Goal: Task Accomplishment & Management: Manage account settings

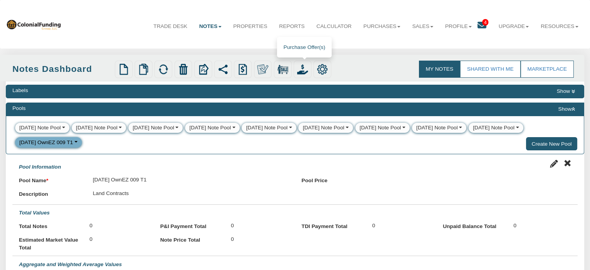
click at [304, 69] on img at bounding box center [302, 69] width 11 height 11
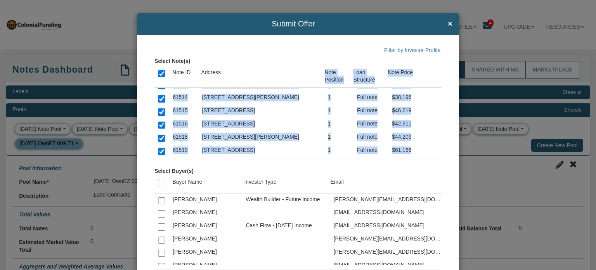
drag, startPoint x: 304, startPoint y: 69, endPoint x: 293, endPoint y: 163, distance: 94.2
click at [293, 163] on div "Select Note(s) Note ID Address Note Position Loan Structure Note Price 61509 1 …" at bounding box center [300, 161] width 293 height 215
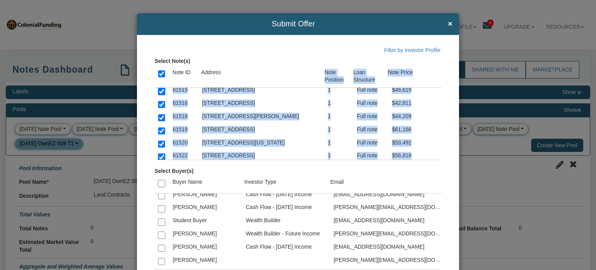
scroll to position [1752, 0]
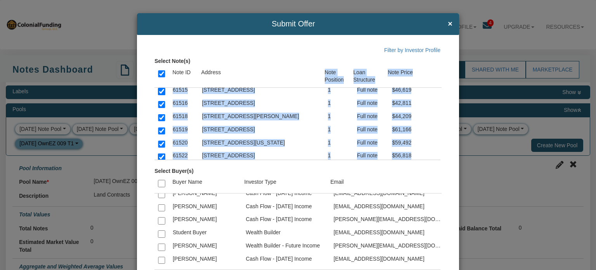
click at [161, 230] on input "checkbox" at bounding box center [161, 233] width 7 height 7
checkbox input "true"
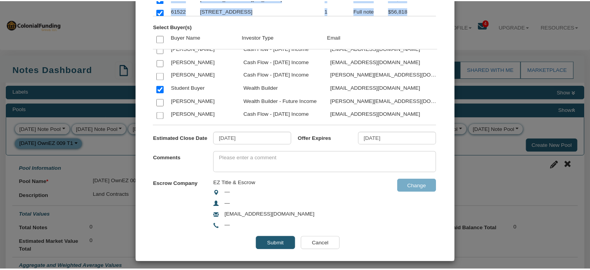
scroll to position [148, 0]
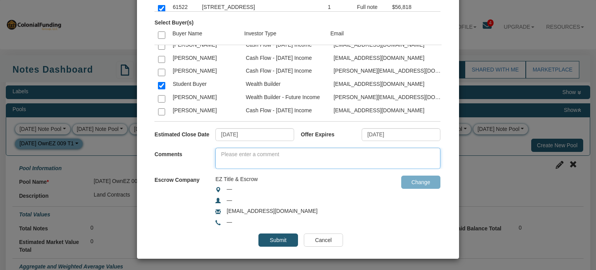
click at [279, 153] on textarea at bounding box center [327, 157] width 225 height 21
type textarea "Test offer"
click at [270, 237] on input "Submit" at bounding box center [277, 239] width 39 height 13
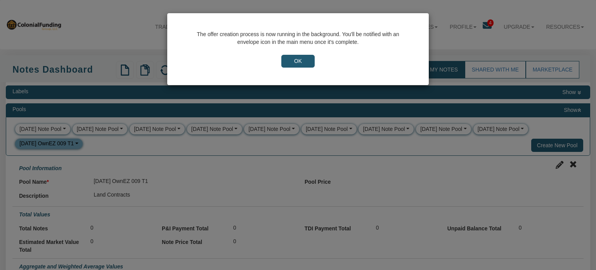
click at [304, 58] on input "OK" at bounding box center [297, 61] width 33 height 13
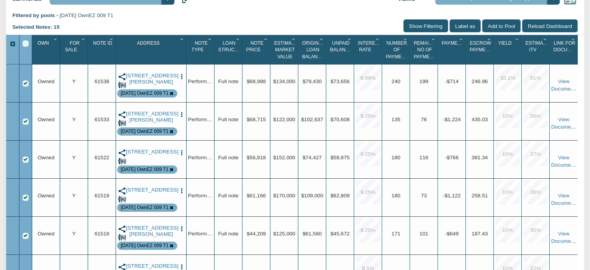
scroll to position [324, 0]
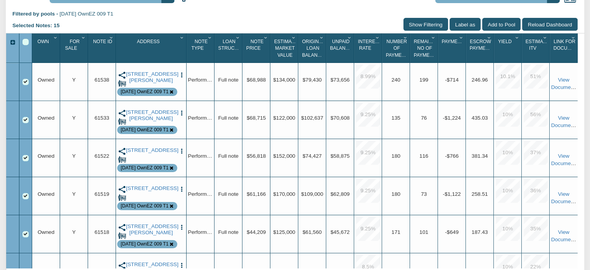
click at [24, 45] on div "Select All" at bounding box center [26, 42] width 6 height 6
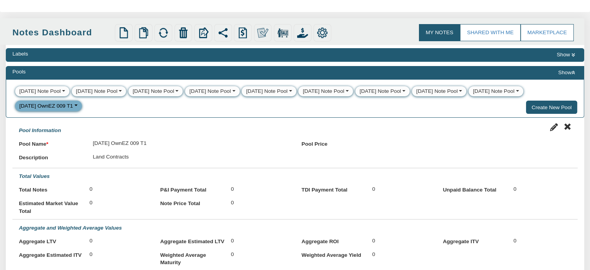
scroll to position [30, 0]
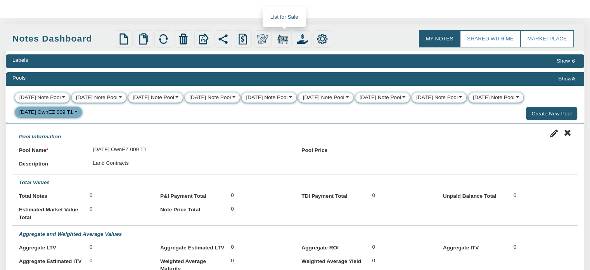
click at [286, 36] on img at bounding box center [282, 38] width 11 height 11
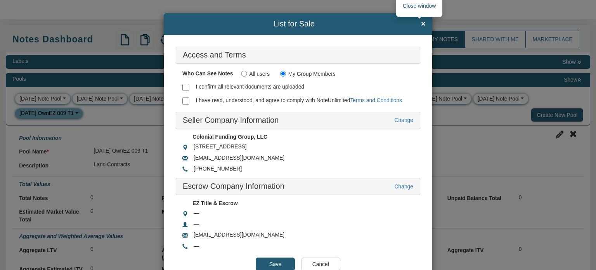
click at [421, 21] on span "×" at bounding box center [423, 24] width 5 height 9
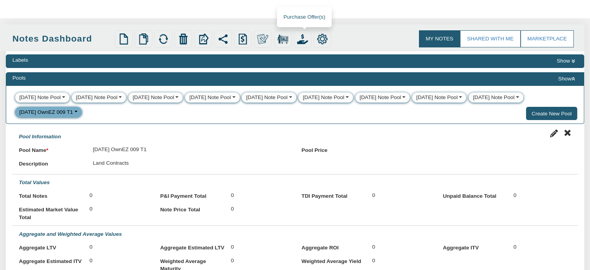
click at [303, 41] on img at bounding box center [302, 38] width 11 height 11
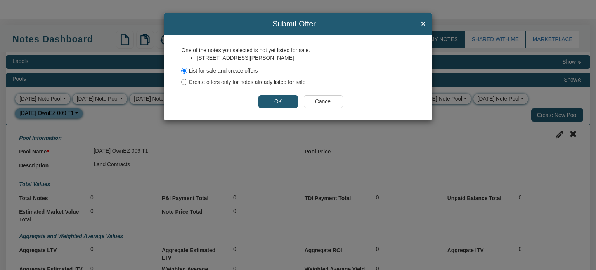
click at [322, 104] on input "Cancel" at bounding box center [323, 101] width 39 height 13
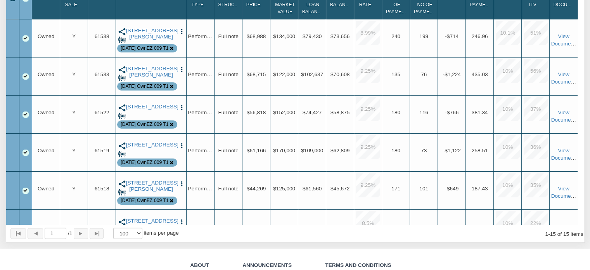
scroll to position [353, 0]
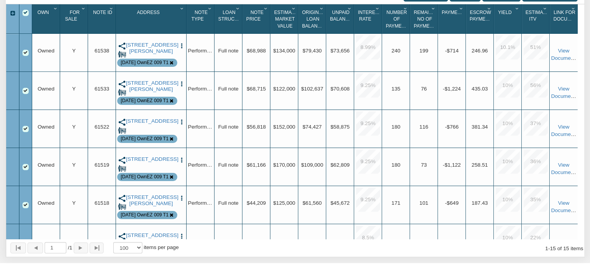
click at [182, 49] on img "button" at bounding box center [181, 46] width 7 height 7
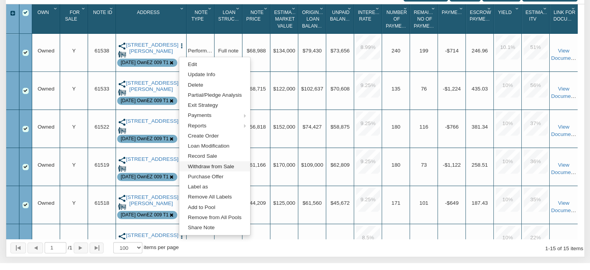
click at [201, 168] on link "Withdraw from Sale" at bounding box center [214, 166] width 71 height 10
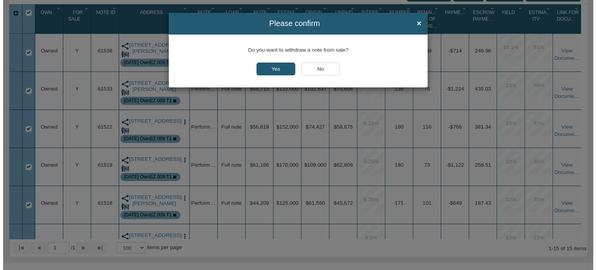
scroll to position [354, 0]
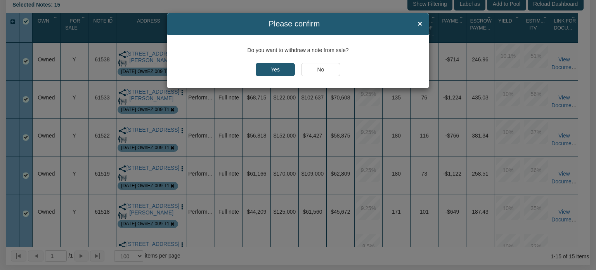
click at [280, 66] on input "Yes" at bounding box center [275, 69] width 39 height 13
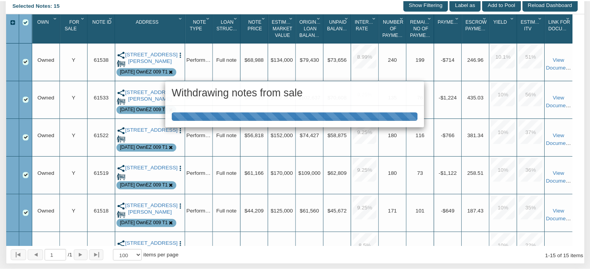
scroll to position [353, 0]
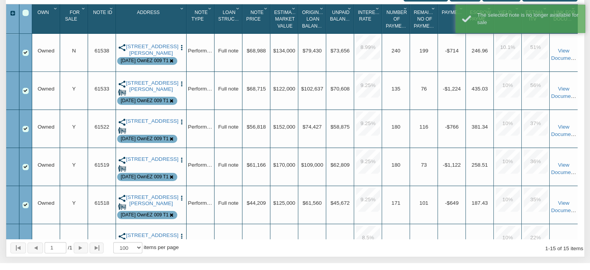
click at [182, 87] on img "button" at bounding box center [181, 84] width 7 height 7
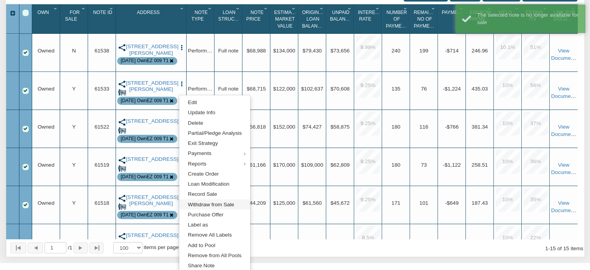
click at [194, 206] on link "Withdraw from Sale" at bounding box center [214, 204] width 71 height 10
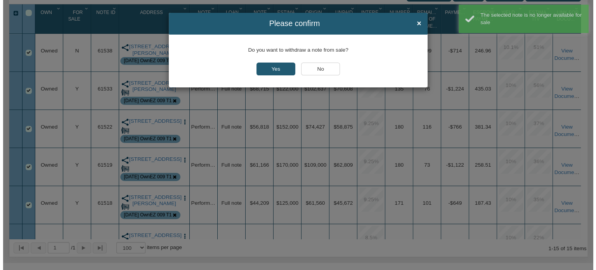
scroll to position [354, 0]
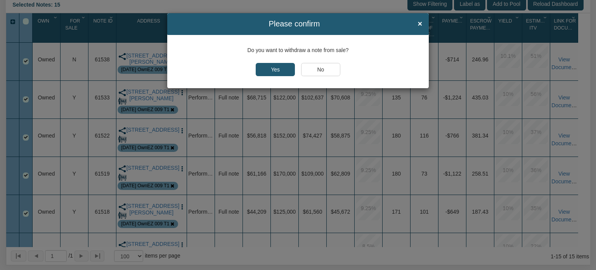
click at [259, 66] on input "Yes" at bounding box center [275, 69] width 39 height 13
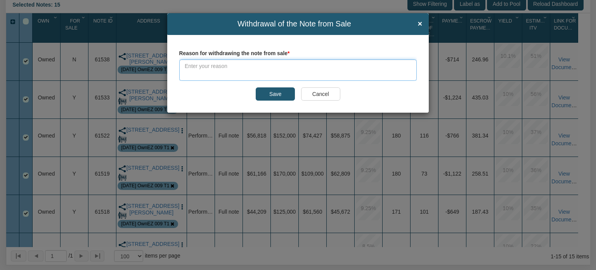
click at [256, 67] on textarea at bounding box center [298, 69] width 238 height 21
drag, startPoint x: 220, startPoint y: 66, endPoint x: 177, endPoint y: 63, distance: 43.6
click at [177, 63] on div "Reason for withdrawing the note from sale System issue Save Cancel" at bounding box center [297, 74] width 261 height 78
drag, startPoint x: 231, startPoint y: 67, endPoint x: 161, endPoint y: 70, distance: 70.3
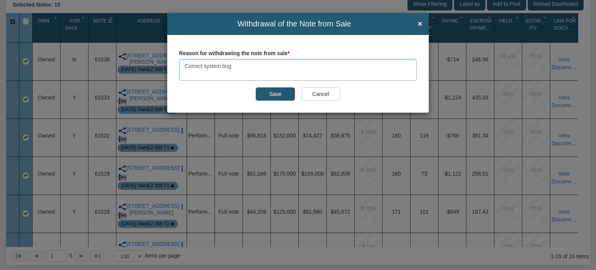
click at [161, 70] on div "Withdrawal of the Note from Sale × Reason for withdrawing the note from sale Co…" at bounding box center [298, 135] width 596 height 270
paste textarea "A system issue occurred with Note Unlimited when notes were released for sale […"
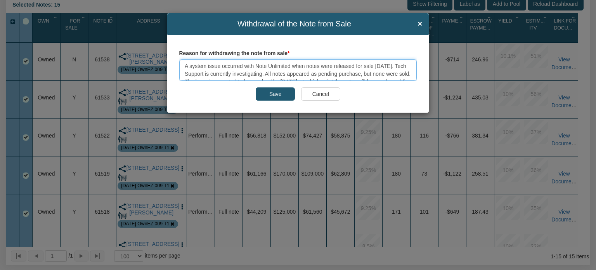
drag, startPoint x: 316, startPoint y: 71, endPoint x: 96, endPoint y: 35, distance: 222.8
click at [96, 35] on div "Withdrawal of the Note from Sale × Reason for withdrawing the note from sale A …" at bounding box center [298, 135] width 596 height 270
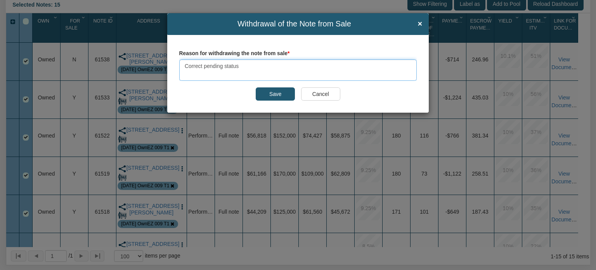
drag, startPoint x: 241, startPoint y: 66, endPoint x: 152, endPoint y: 62, distance: 89.0
click at [152, 62] on div "Withdrawal of the Note from Sale × Reason for withdrawing the note from sale Co…" at bounding box center [298, 135] width 596 height 270
type textarea "Correct pending status"
click at [277, 92] on input "Save" at bounding box center [275, 93] width 39 height 13
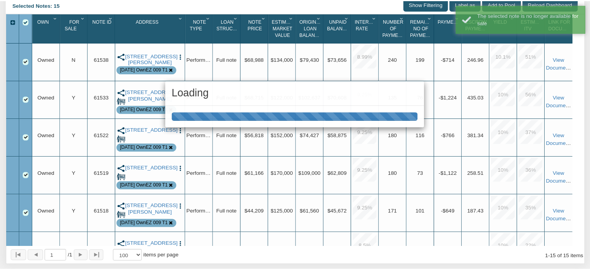
scroll to position [353, 0]
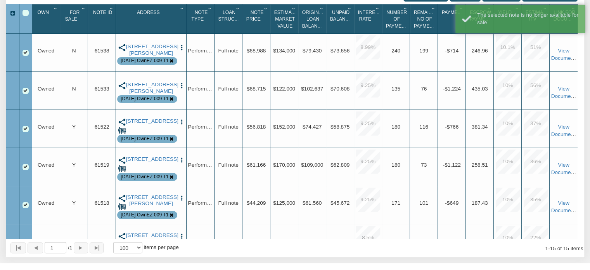
click at [182, 125] on img "button" at bounding box center [181, 122] width 7 height 7
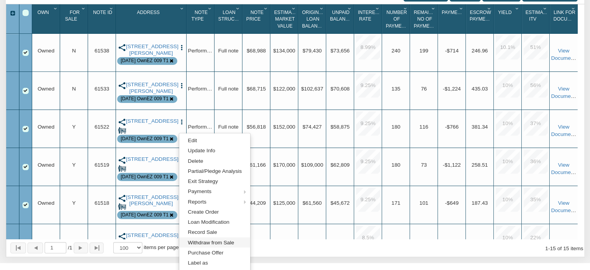
click at [218, 243] on link "Withdraw from Sale" at bounding box center [214, 242] width 71 height 10
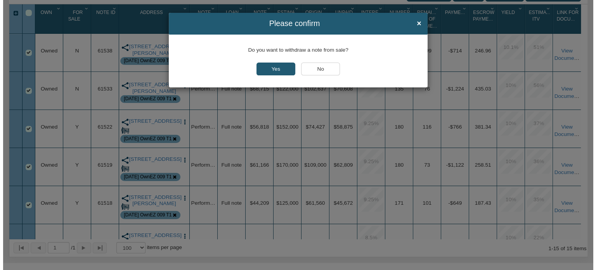
scroll to position [354, 0]
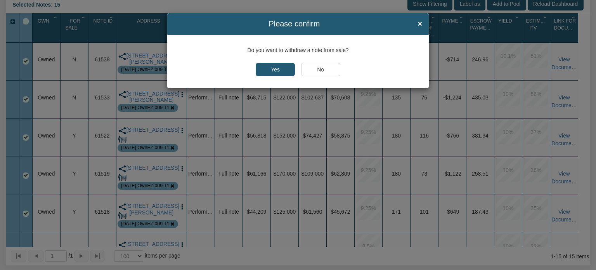
click at [275, 69] on input "Yes" at bounding box center [275, 69] width 39 height 13
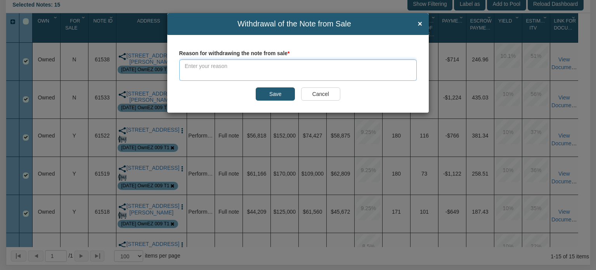
click at [263, 67] on textarea at bounding box center [298, 69] width 238 height 21
paste textarea "Correct pending status"
type textarea "Correct pending status"
click at [280, 97] on input "Save" at bounding box center [275, 93] width 39 height 13
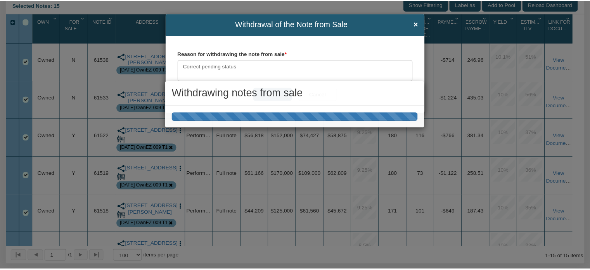
scroll to position [353, 0]
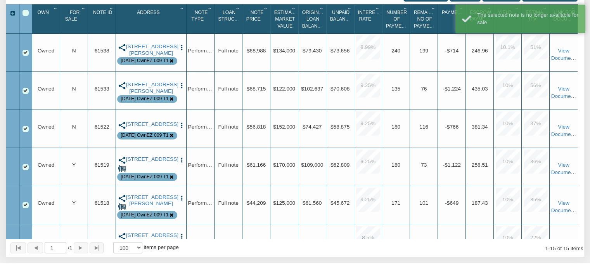
click at [181, 163] on img "button" at bounding box center [181, 160] width 7 height 7
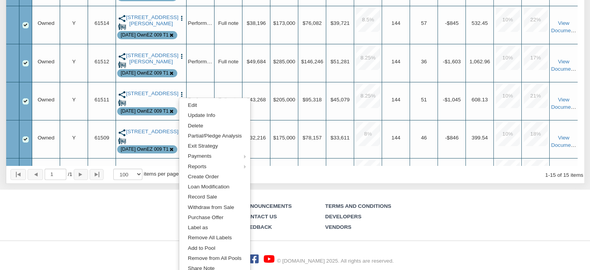
scroll to position [428, 0]
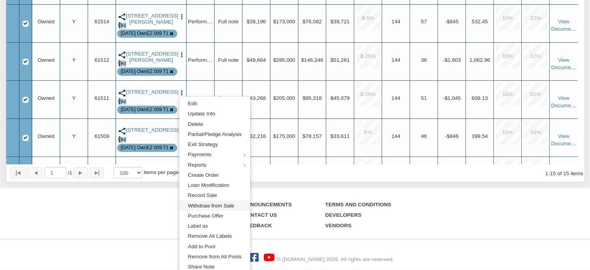
click at [217, 206] on link "Withdraw from Sale" at bounding box center [214, 205] width 71 height 10
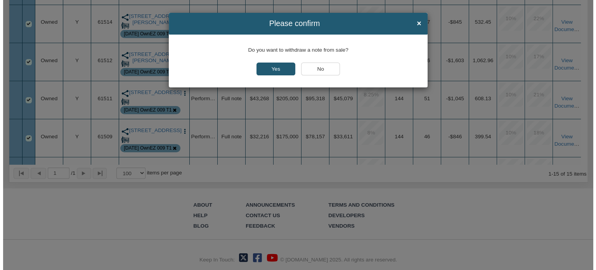
scroll to position [25, 0]
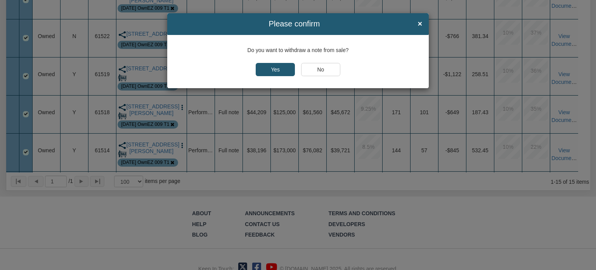
click at [275, 69] on input "Yes" at bounding box center [275, 69] width 39 height 13
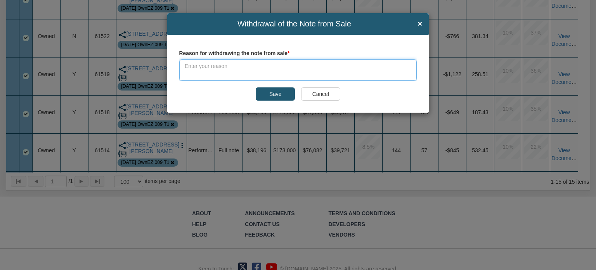
click at [275, 69] on textarea at bounding box center [298, 69] width 238 height 21
paste textarea "Correct pending status"
type textarea "Correct pending status"
click at [272, 96] on input "Save" at bounding box center [275, 93] width 39 height 13
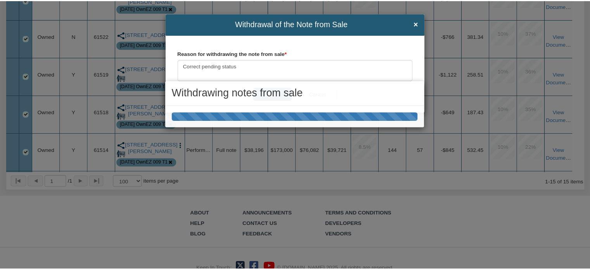
scroll to position [428, 0]
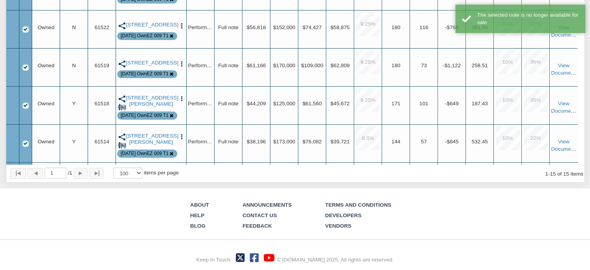
click at [182, 102] on img "button" at bounding box center [181, 98] width 7 height 7
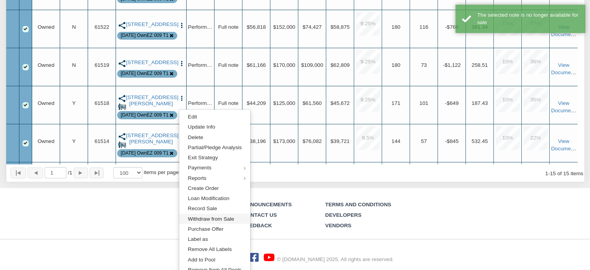
click at [206, 217] on link "Withdraw from Sale" at bounding box center [214, 218] width 71 height 10
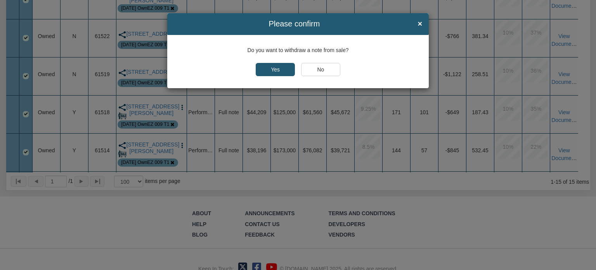
click at [275, 71] on input "Yes" at bounding box center [275, 69] width 39 height 13
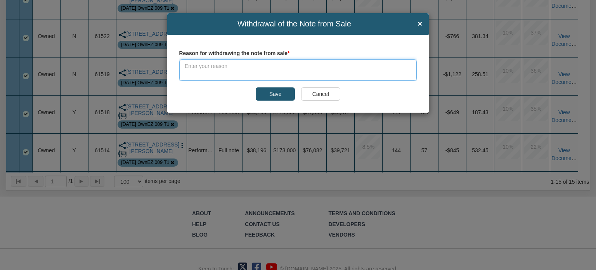
click at [273, 66] on textarea at bounding box center [298, 69] width 238 height 21
paste textarea "Correct pending status"
type textarea "Correct pending status"
click at [275, 93] on input "Save" at bounding box center [275, 93] width 39 height 13
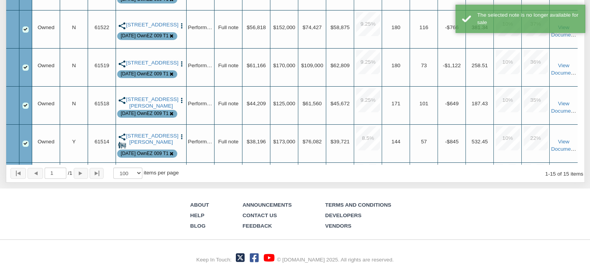
click at [182, 140] on img "button" at bounding box center [181, 136] width 7 height 7
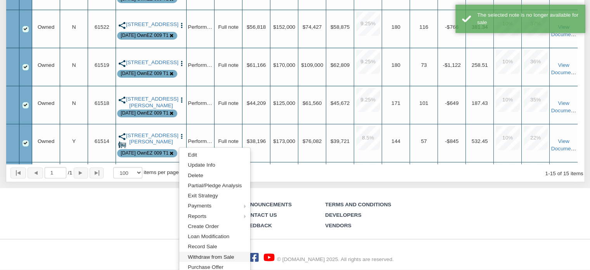
click at [213, 256] on link "Withdraw from Sale" at bounding box center [214, 256] width 71 height 10
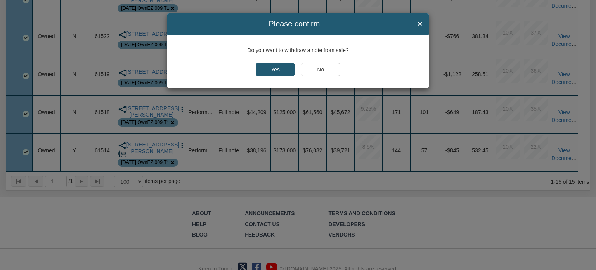
click at [268, 68] on input "Yes" at bounding box center [275, 69] width 39 height 13
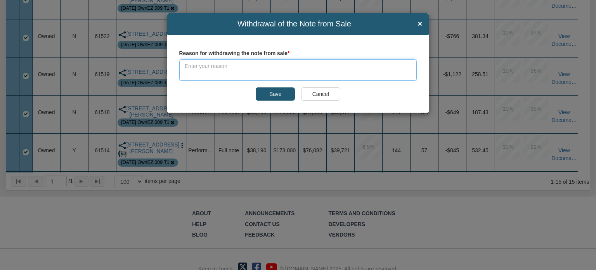
click at [202, 67] on textarea at bounding box center [298, 69] width 238 height 21
paste textarea "Correct pending status"
type textarea "Correct pending status"
click at [275, 94] on input "Save" at bounding box center [275, 93] width 39 height 13
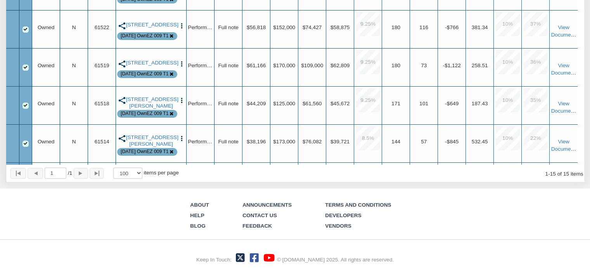
drag, startPoint x: 580, startPoint y: 35, endPoint x: 588, endPoint y: 59, distance: 25.6
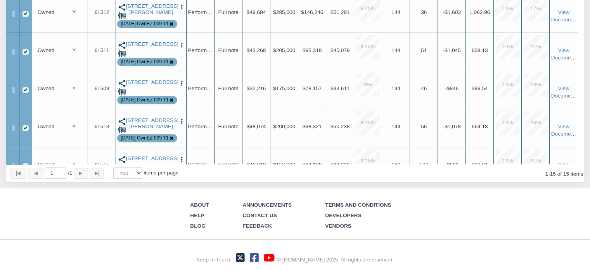
scroll to position [187, 0]
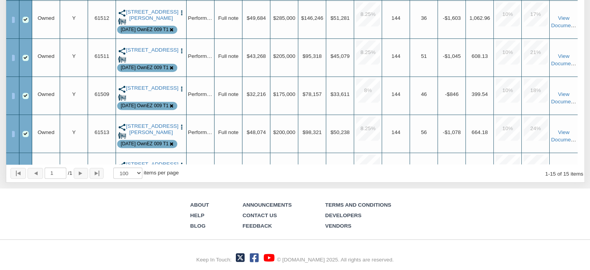
click at [181, 16] on img "button" at bounding box center [181, 13] width 7 height 7
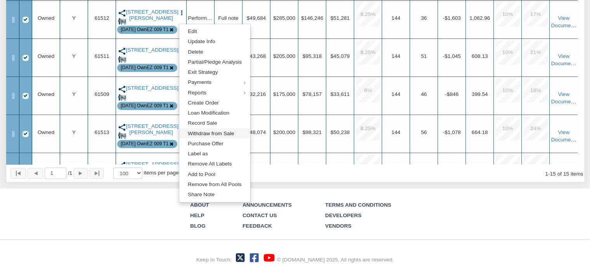
click at [206, 135] on link "Withdraw from Sale" at bounding box center [214, 133] width 71 height 10
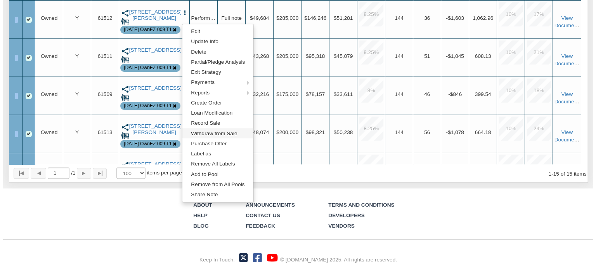
scroll to position [428, 0]
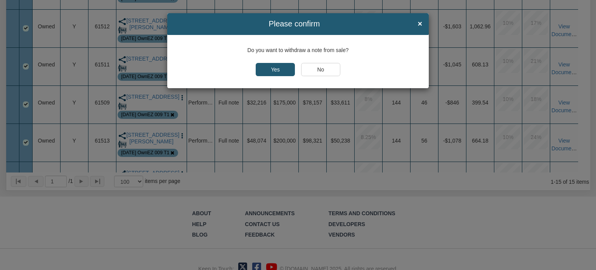
click at [277, 62] on div "Do you want to withdraw a note from sale? Yes No" at bounding box center [297, 61] width 261 height 53
click at [278, 67] on input "Yes" at bounding box center [275, 69] width 39 height 13
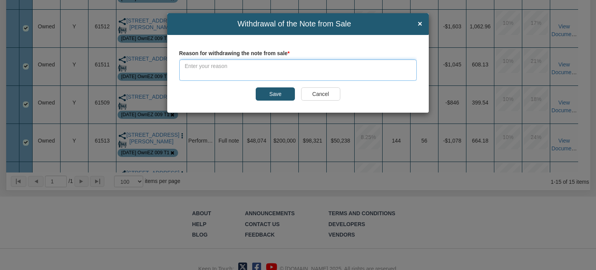
click at [273, 63] on textarea at bounding box center [298, 69] width 238 height 21
paste textarea "Correct pending status"
type textarea "Correct pending status"
click at [275, 90] on input "Save" at bounding box center [275, 93] width 39 height 13
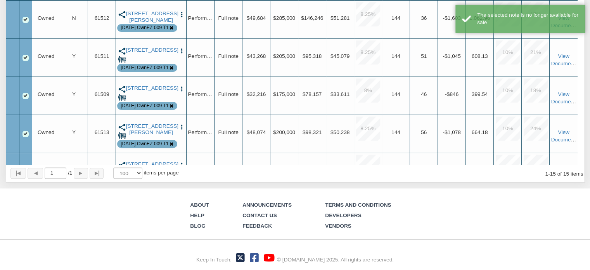
click at [182, 54] on img "button" at bounding box center [181, 51] width 7 height 7
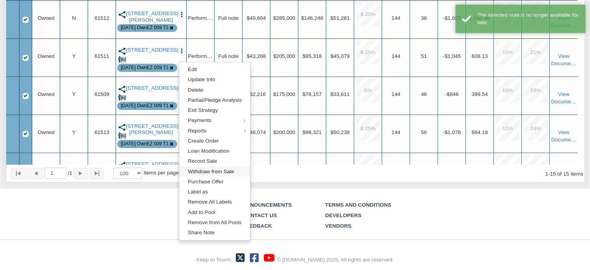
click at [206, 173] on link "Withdraw from Sale" at bounding box center [214, 171] width 71 height 10
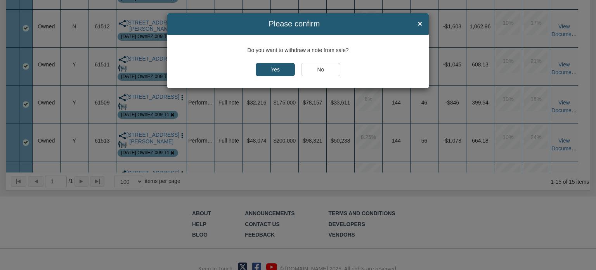
click at [273, 69] on input "Yes" at bounding box center [275, 69] width 39 height 13
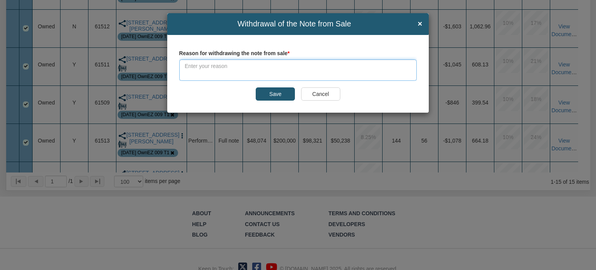
click at [267, 68] on textarea at bounding box center [298, 69] width 238 height 21
paste textarea "Correct pending status"
type textarea "Correct pending status"
click at [280, 93] on input "Save" at bounding box center [275, 93] width 39 height 13
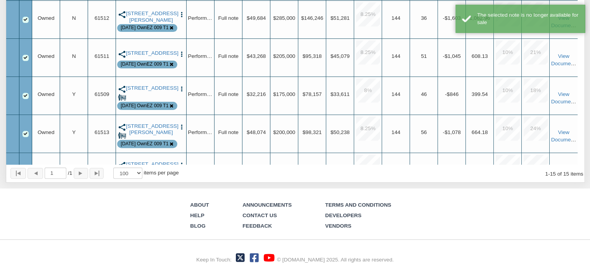
click at [180, 92] on img "button" at bounding box center [181, 89] width 7 height 7
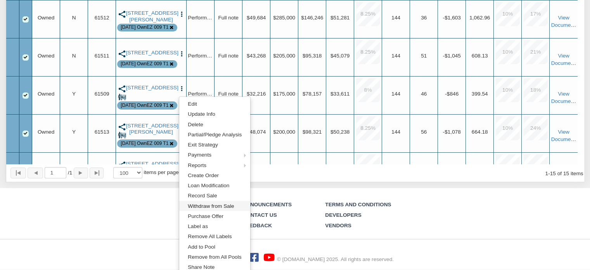
click at [206, 206] on link "Withdraw from Sale" at bounding box center [214, 206] width 71 height 10
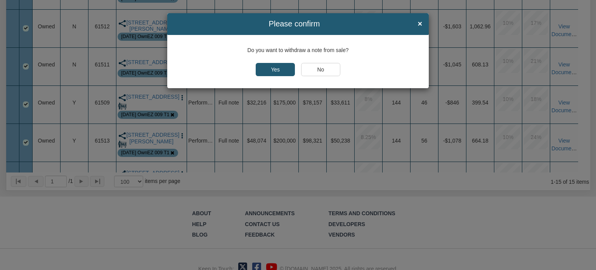
click at [271, 71] on input "Yes" at bounding box center [275, 69] width 39 height 13
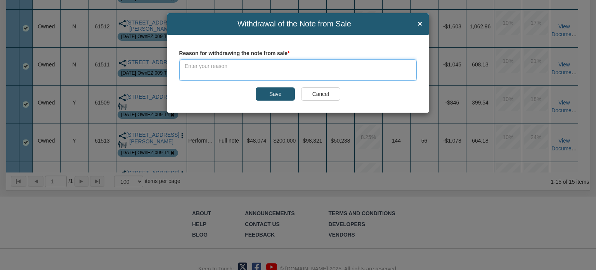
click at [267, 68] on textarea at bounding box center [298, 69] width 238 height 21
paste textarea "Correct pending status"
type textarea "Correct pending status"
click at [277, 94] on input "Save" at bounding box center [275, 93] width 39 height 13
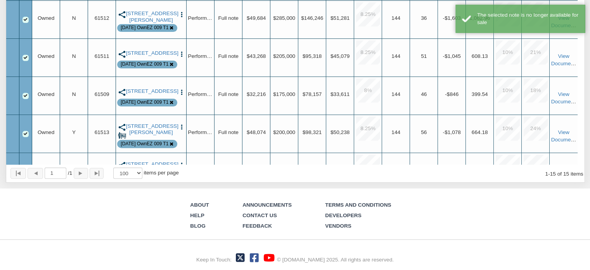
click at [180, 130] on img "button" at bounding box center [181, 127] width 7 height 7
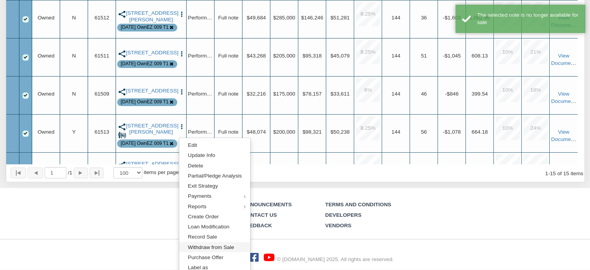
click at [203, 248] on link "Withdraw from Sale" at bounding box center [214, 247] width 71 height 10
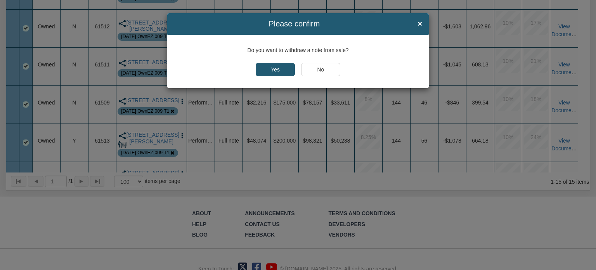
click at [268, 69] on input "Yes" at bounding box center [275, 69] width 39 height 13
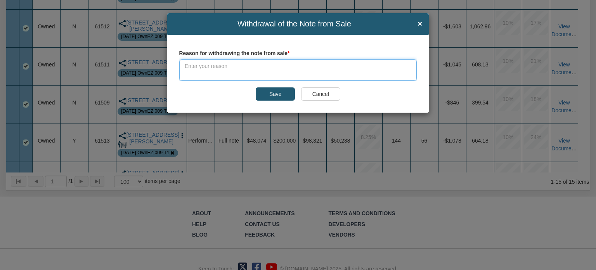
click at [268, 68] on textarea at bounding box center [298, 69] width 238 height 21
paste textarea "Correct pending status"
type textarea "Correct pending status"
click at [272, 93] on input "Save" at bounding box center [275, 93] width 39 height 13
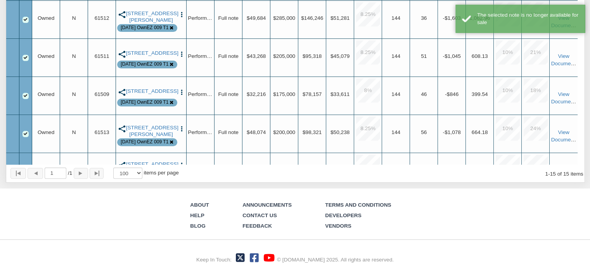
drag, startPoint x: 589, startPoint y: 59, endPoint x: 590, endPoint y: 85, distance: 26.4
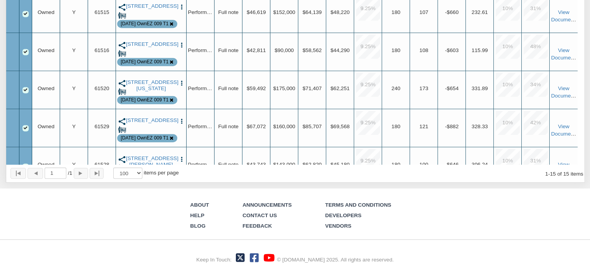
scroll to position [339, 0]
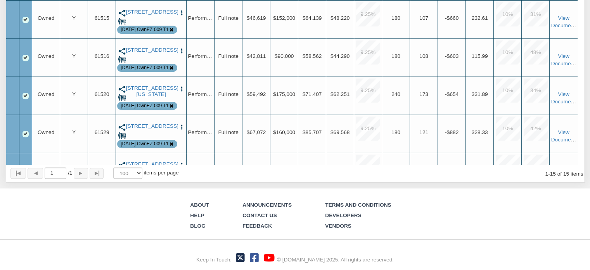
click at [181, 16] on img "button" at bounding box center [181, 13] width 7 height 7
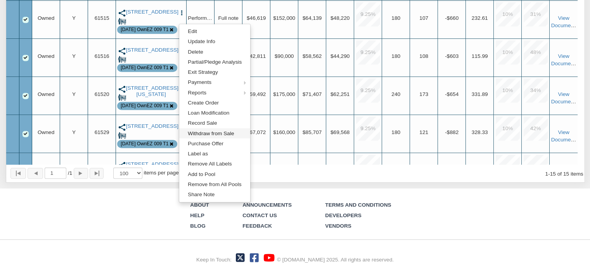
click at [203, 133] on link "Withdraw from Sale" at bounding box center [214, 133] width 71 height 10
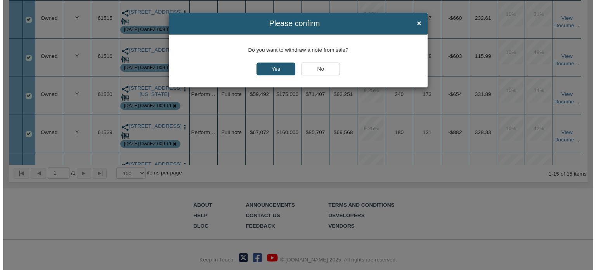
scroll to position [428, 0]
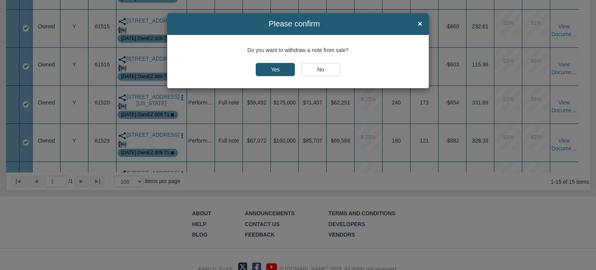
click at [281, 69] on input "Yes" at bounding box center [275, 69] width 39 height 13
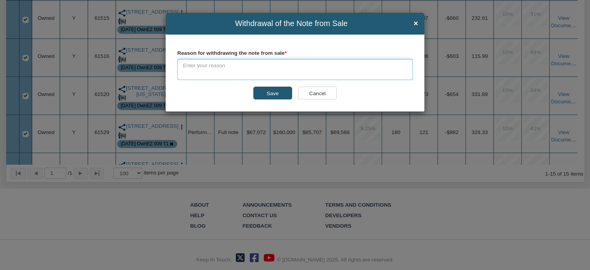
click at [281, 69] on textarea at bounding box center [294, 69] width 235 height 21
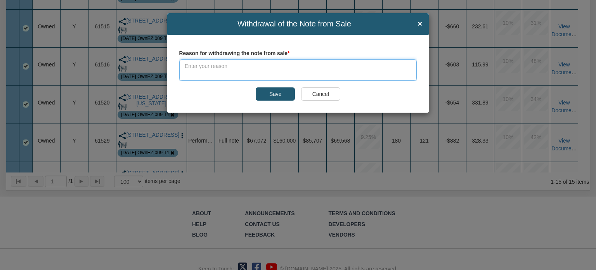
paste textarea "Correct pending status"
type textarea "Correct pending status"
click at [265, 96] on input "Save" at bounding box center [275, 93] width 39 height 13
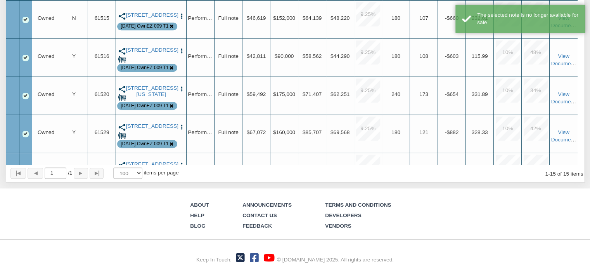
click at [182, 53] on img "button" at bounding box center [181, 51] width 7 height 7
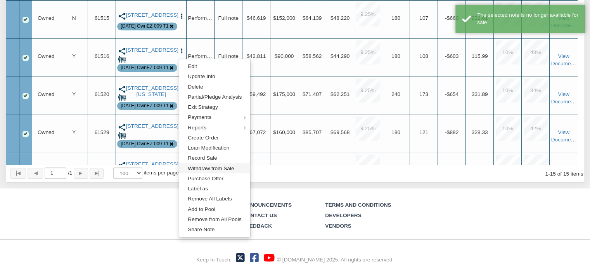
click at [206, 167] on link "Withdraw from Sale" at bounding box center [214, 168] width 71 height 10
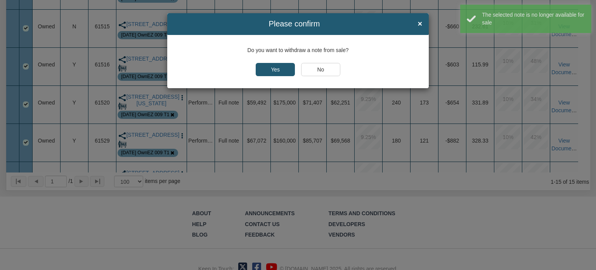
click at [275, 70] on input "Yes" at bounding box center [275, 69] width 39 height 13
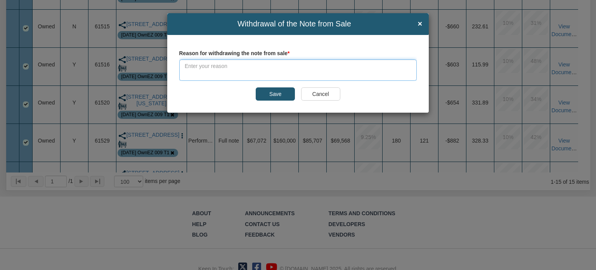
click at [244, 65] on textarea at bounding box center [298, 69] width 238 height 21
paste textarea "Correct pending status"
type textarea "Correct pending status"
click at [275, 51] on label "Reason for withdrawing the note from sale" at bounding box center [298, 52] width 238 height 10
click at [274, 99] on input "Save" at bounding box center [275, 93] width 39 height 13
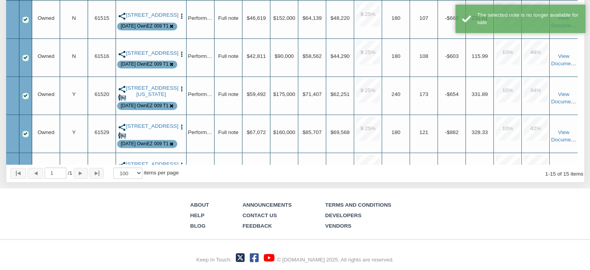
click at [182, 92] on img "button" at bounding box center [181, 89] width 7 height 7
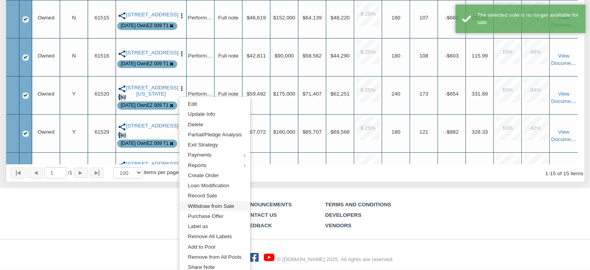
click at [203, 204] on link "Withdraw from Sale" at bounding box center [214, 206] width 71 height 10
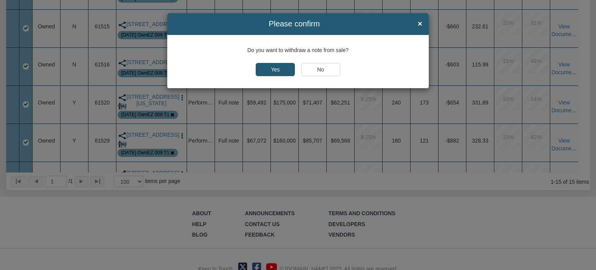
click at [272, 71] on input "Yes" at bounding box center [275, 69] width 39 height 13
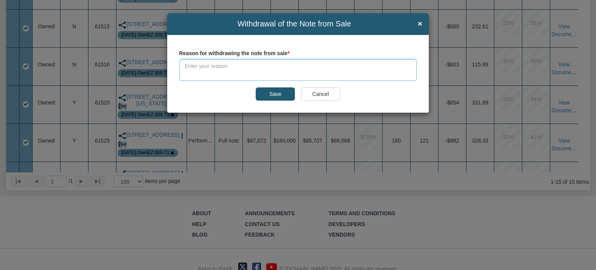
click at [241, 62] on textarea at bounding box center [298, 69] width 238 height 21
paste textarea "Correct pending status"
type textarea "Correct pending status"
click at [265, 98] on input "Save" at bounding box center [275, 93] width 39 height 13
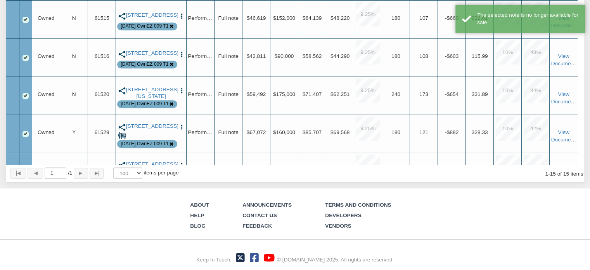
click at [183, 130] on img "button" at bounding box center [181, 127] width 7 height 7
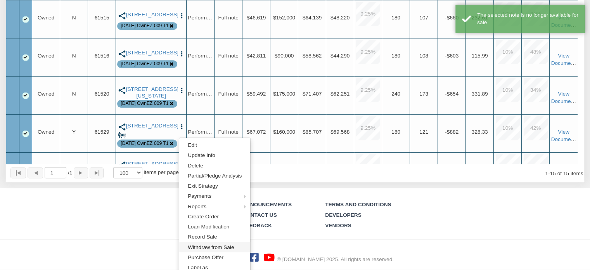
click at [214, 247] on link "Withdraw from Sale" at bounding box center [214, 247] width 71 height 10
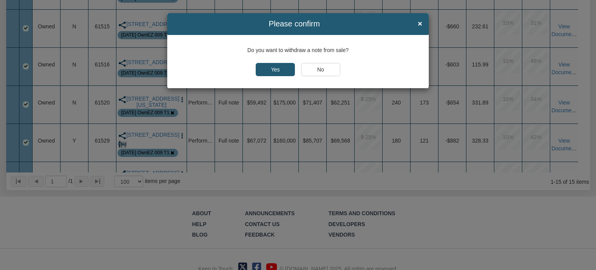
click at [273, 71] on input "Yes" at bounding box center [275, 69] width 39 height 13
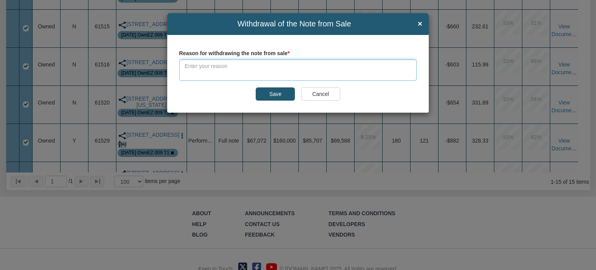
click at [271, 69] on textarea at bounding box center [298, 69] width 238 height 21
paste textarea "Correct pending status"
type textarea "Correct pending status"
click at [279, 93] on input "Save" at bounding box center [275, 93] width 39 height 13
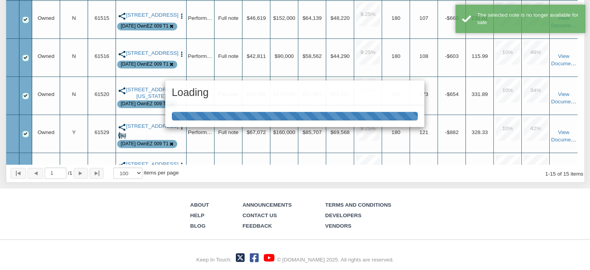
drag, startPoint x: 585, startPoint y: 121, endPoint x: 596, endPoint y: 166, distance: 46.2
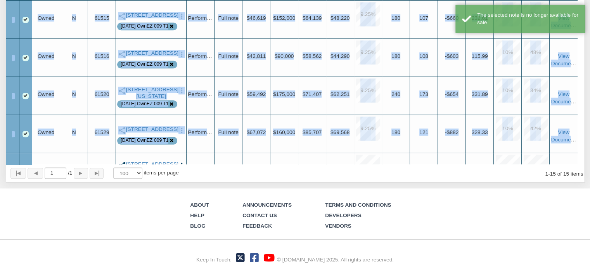
scroll to position [372, 0]
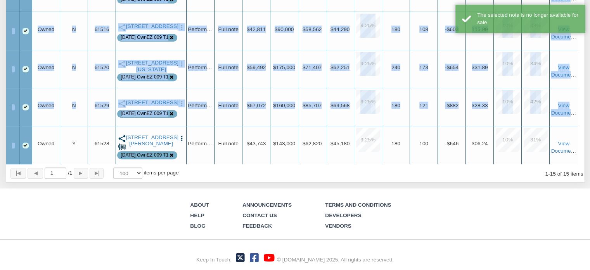
click at [182, 139] on img "button" at bounding box center [181, 138] width 7 height 7
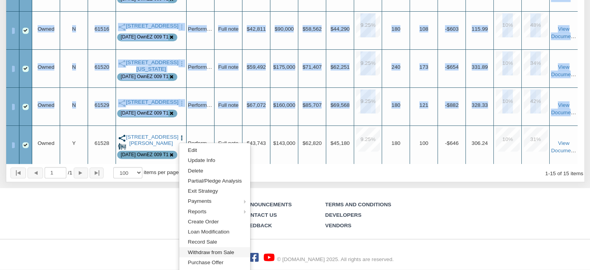
click at [211, 249] on link "Withdraw from Sale" at bounding box center [214, 252] width 71 height 10
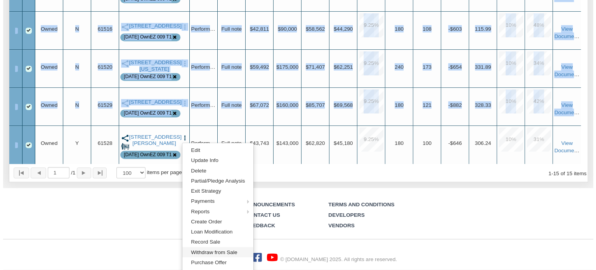
scroll to position [428, 0]
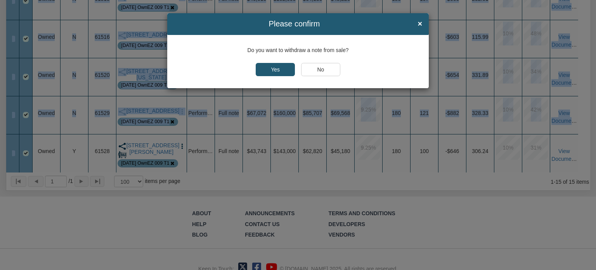
click at [278, 68] on input "Yes" at bounding box center [275, 69] width 39 height 13
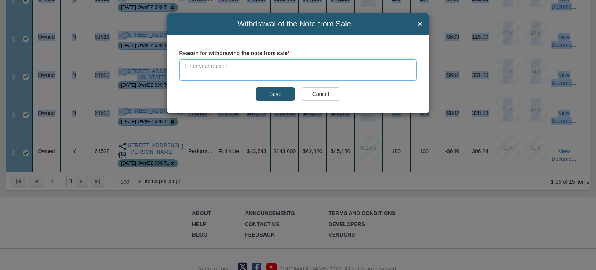
click at [261, 69] on textarea at bounding box center [298, 69] width 238 height 21
paste textarea "Correct pending status"
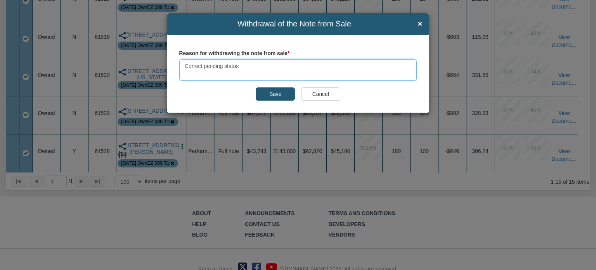
type textarea "Correct pending status"
click at [270, 96] on input "Save" at bounding box center [275, 93] width 39 height 13
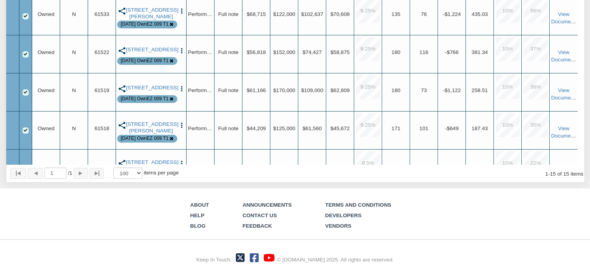
scroll to position [0, 0]
